Goal: Find contact information: Find contact information

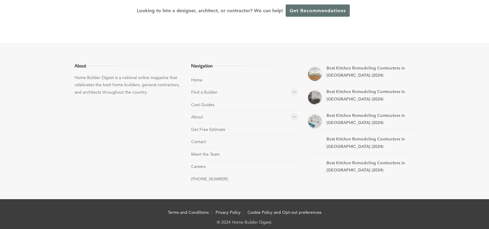
scroll to position [1710, 0]
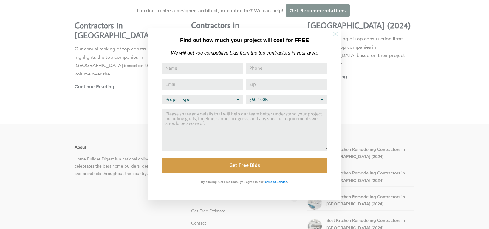
click at [337, 32] on icon at bounding box center [335, 34] width 7 height 7
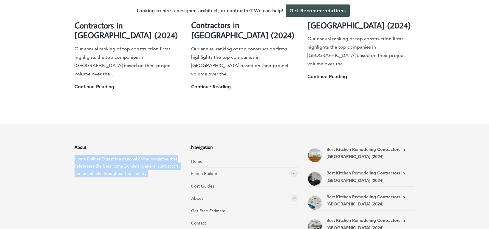
drag, startPoint x: 149, startPoint y: 88, endPoint x: 72, endPoint y: 73, distance: 78.7
click at [72, 124] on div "About Home Builder Digest is a national online magazine that celebrates the bes…" at bounding box center [244, 202] width 359 height 157
copy p "Home Builder Digest is a national online magazine that celebrates the best home…"
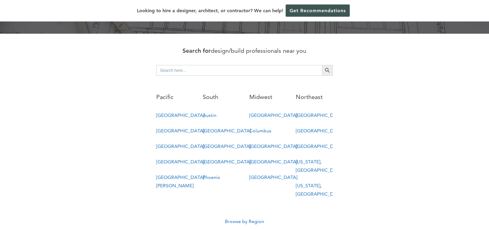
scroll to position [0, 0]
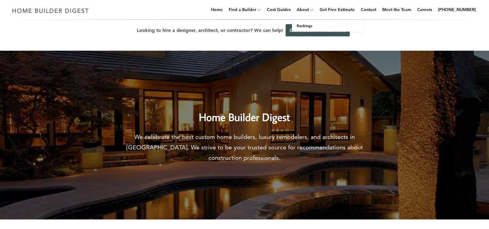
click at [314, 9] on icon at bounding box center [312, 9] width 4 height 4
click at [402, 35] on div "Looking to hire a designer, architect, or contractor? We can help! Get Recommen…" at bounding box center [244, 30] width 489 height 21
click at [379, 8] on link "Contact" at bounding box center [369, 9] width 20 height 19
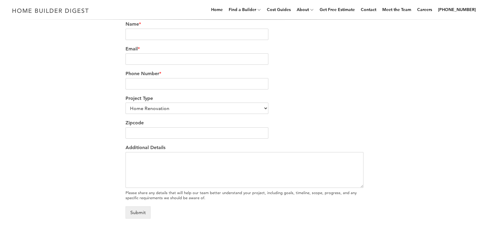
scroll to position [214, 0]
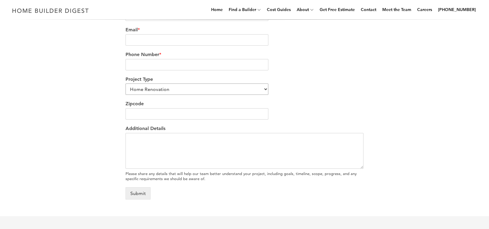
click at [253, 92] on select "Home Renovation Custom Home Builder Commercial Renovation Other" at bounding box center [197, 89] width 143 height 11
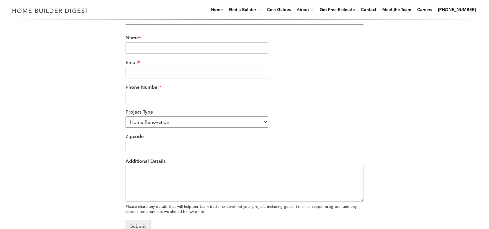
scroll to position [0, 0]
